Goal: Find specific page/section: Find specific page/section

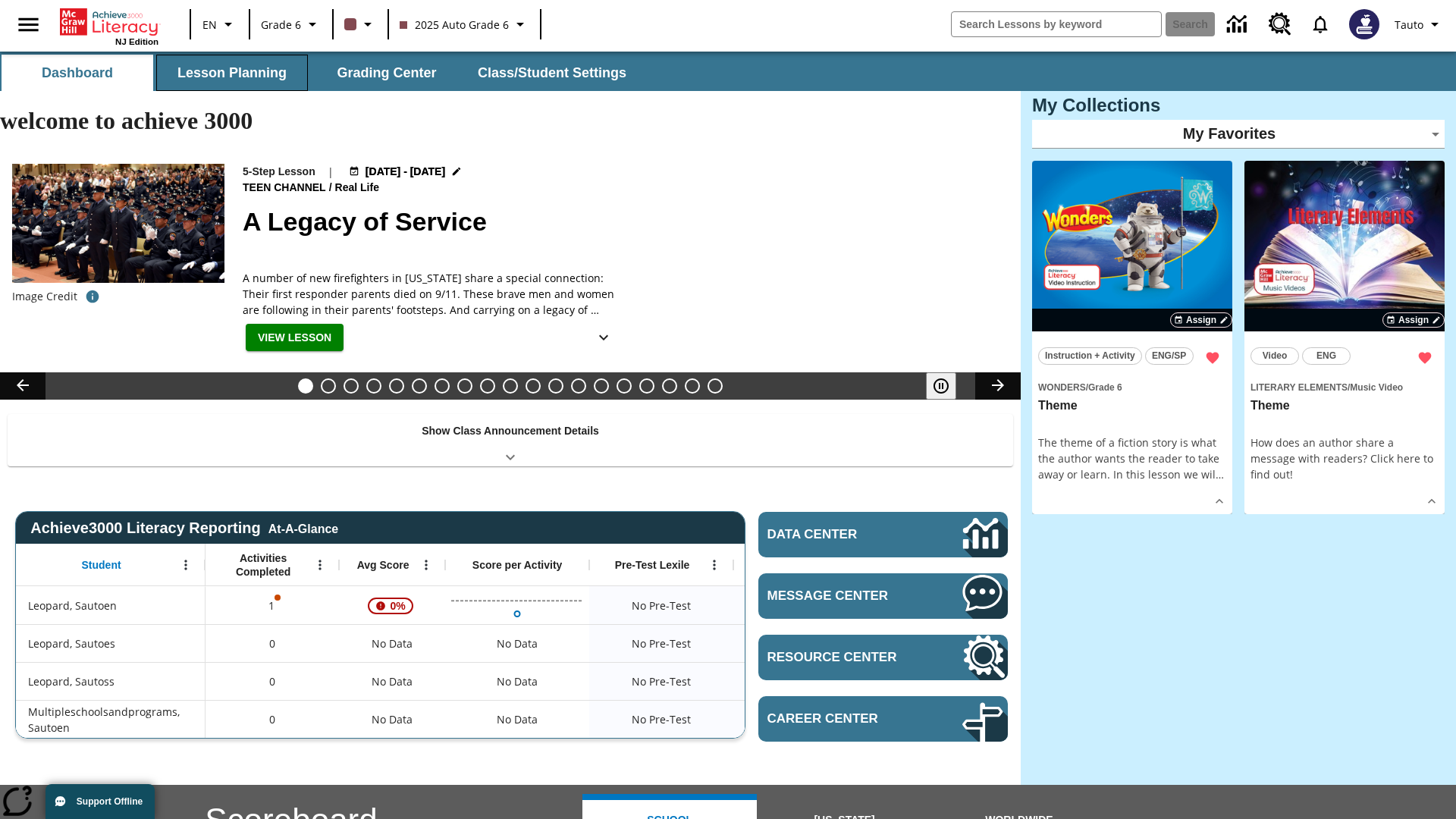
click at [232, 73] on button "Lesson Planning" at bounding box center [232, 73] width 151 height 36
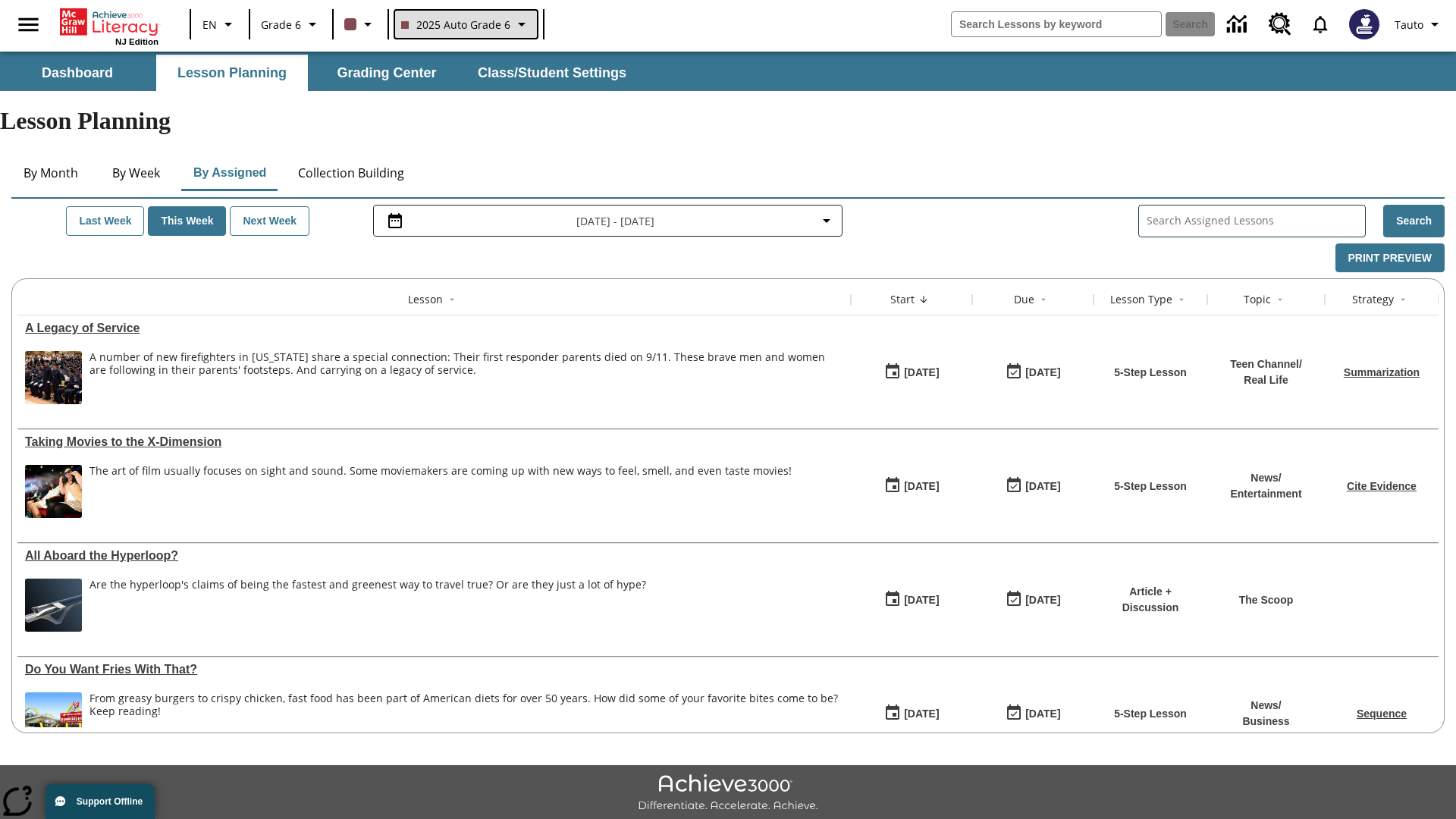
click at [464, 24] on span "2025 Auto Grade 6" at bounding box center [456, 24] width 109 height 16
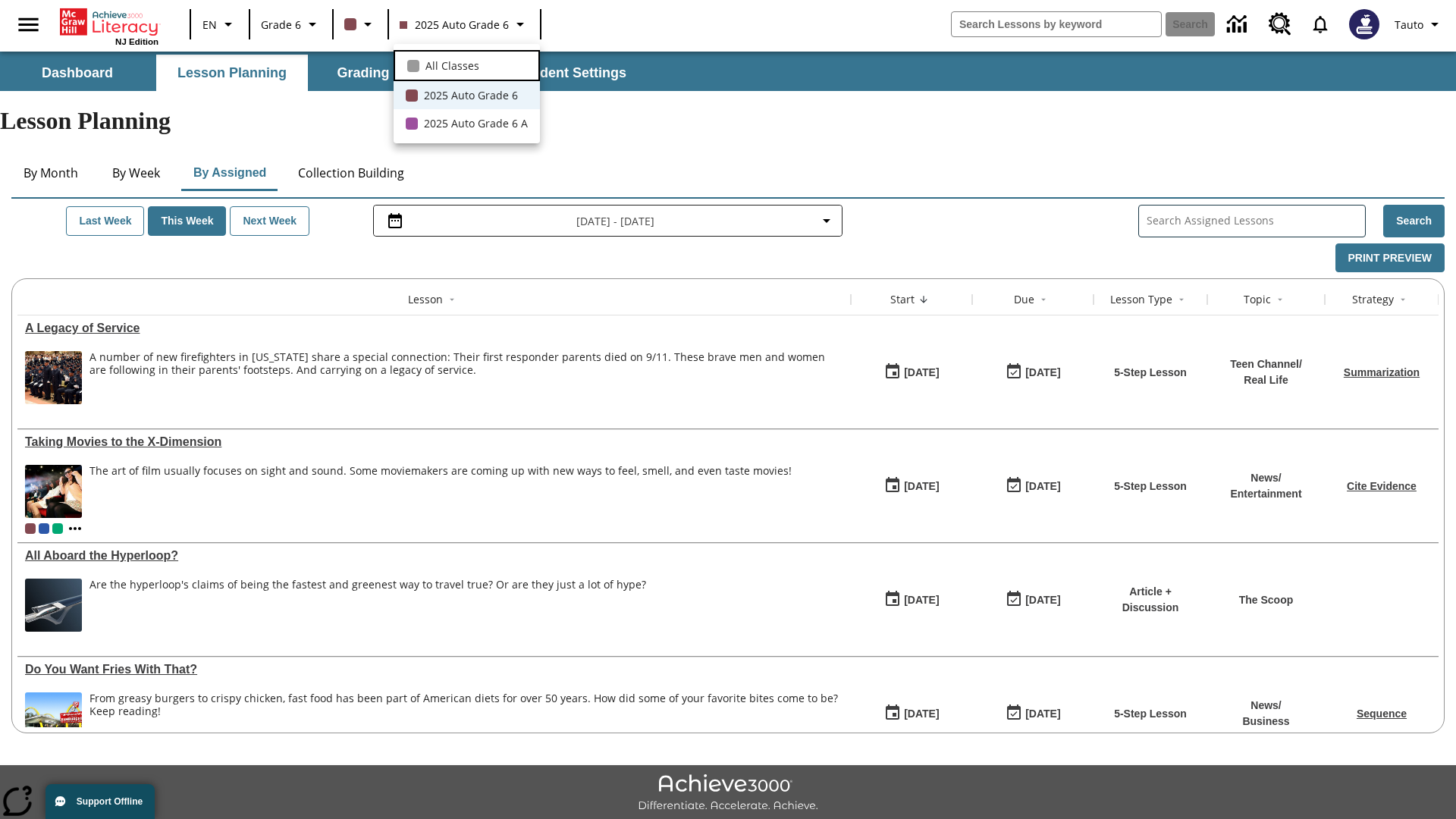
click at [467, 64] on span "All Classes" at bounding box center [452, 65] width 54 height 16
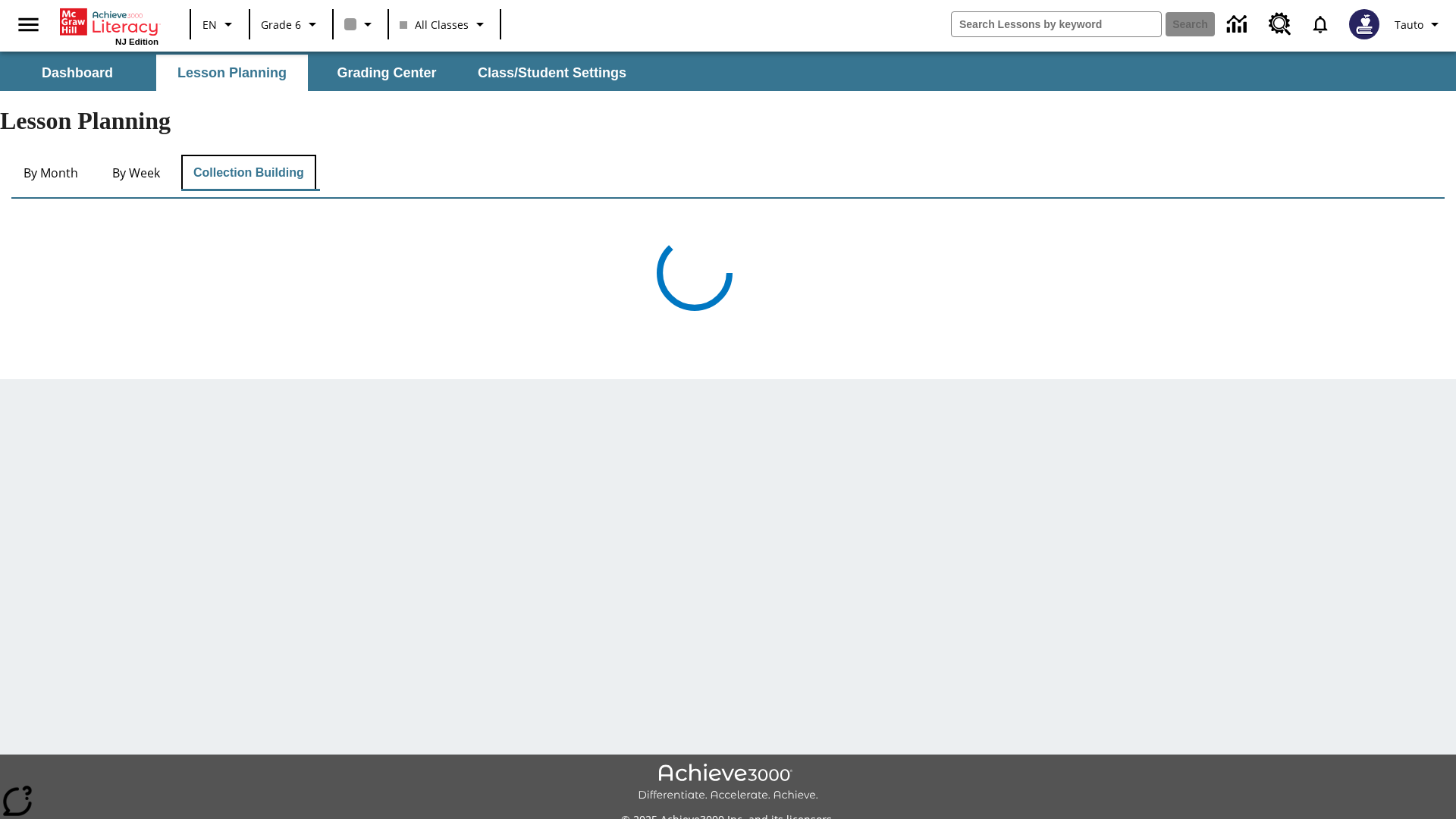
click at [251, 155] on button "Collection Building" at bounding box center [248, 173] width 135 height 36
